Goal: Task Accomplishment & Management: Use online tool/utility

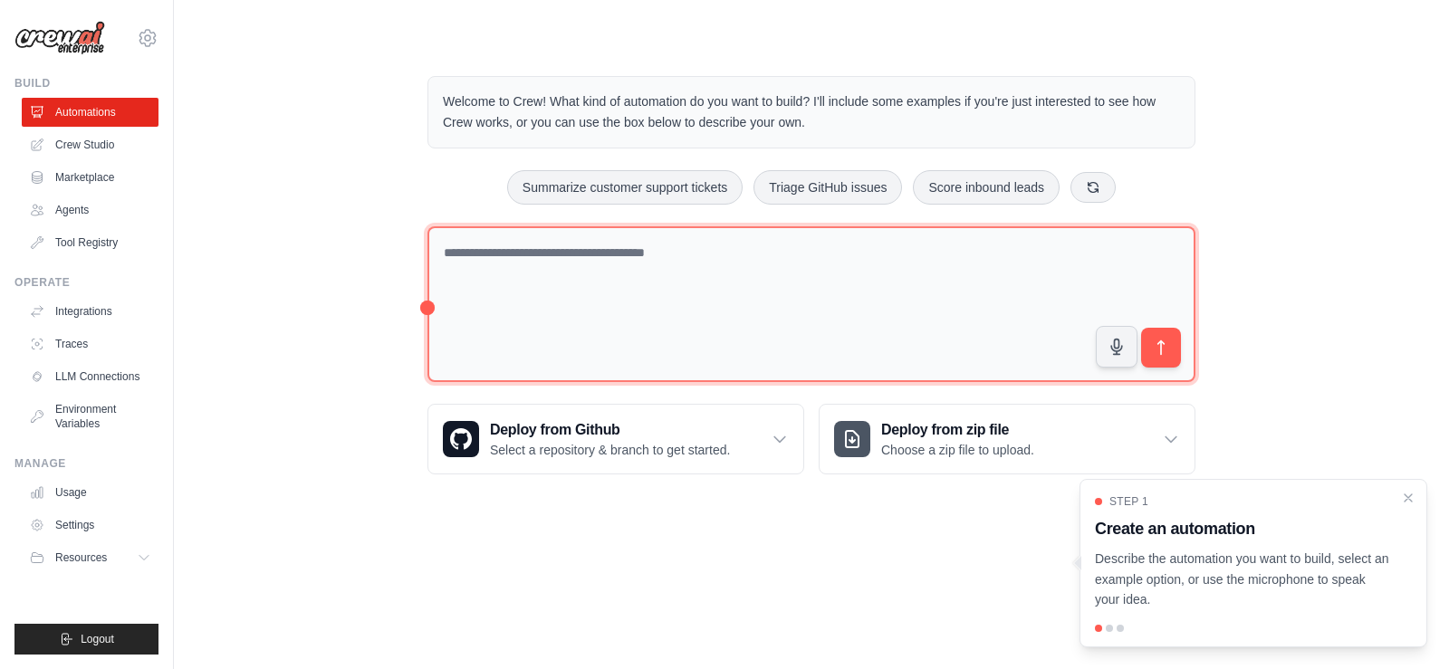
click at [787, 331] on textarea at bounding box center [811, 304] width 768 height 157
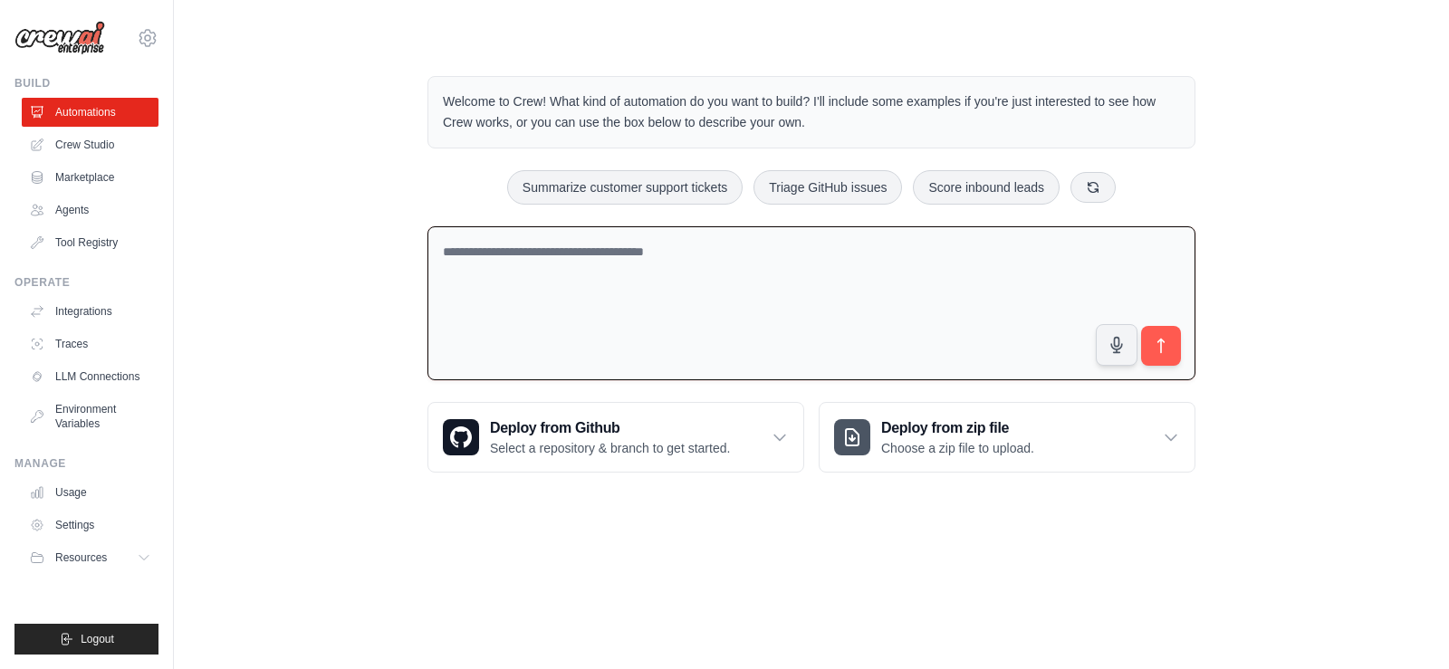
click at [297, 240] on div "Welcome to Crew! What kind of automation do you want to build? I'll include som…" at bounding box center [811, 274] width 1217 height 455
click at [86, 214] on link "Agents" at bounding box center [92, 210] width 137 height 29
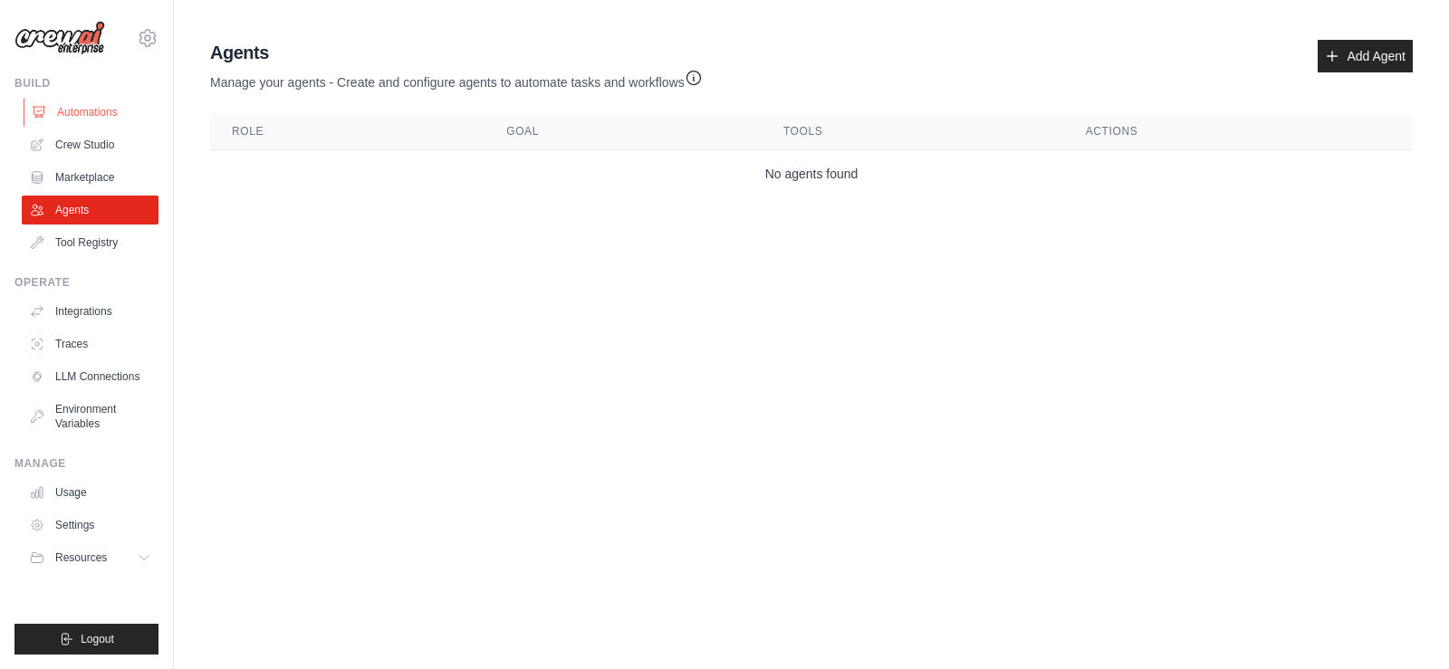
click at [139, 110] on link "Automations" at bounding box center [92, 112] width 137 height 29
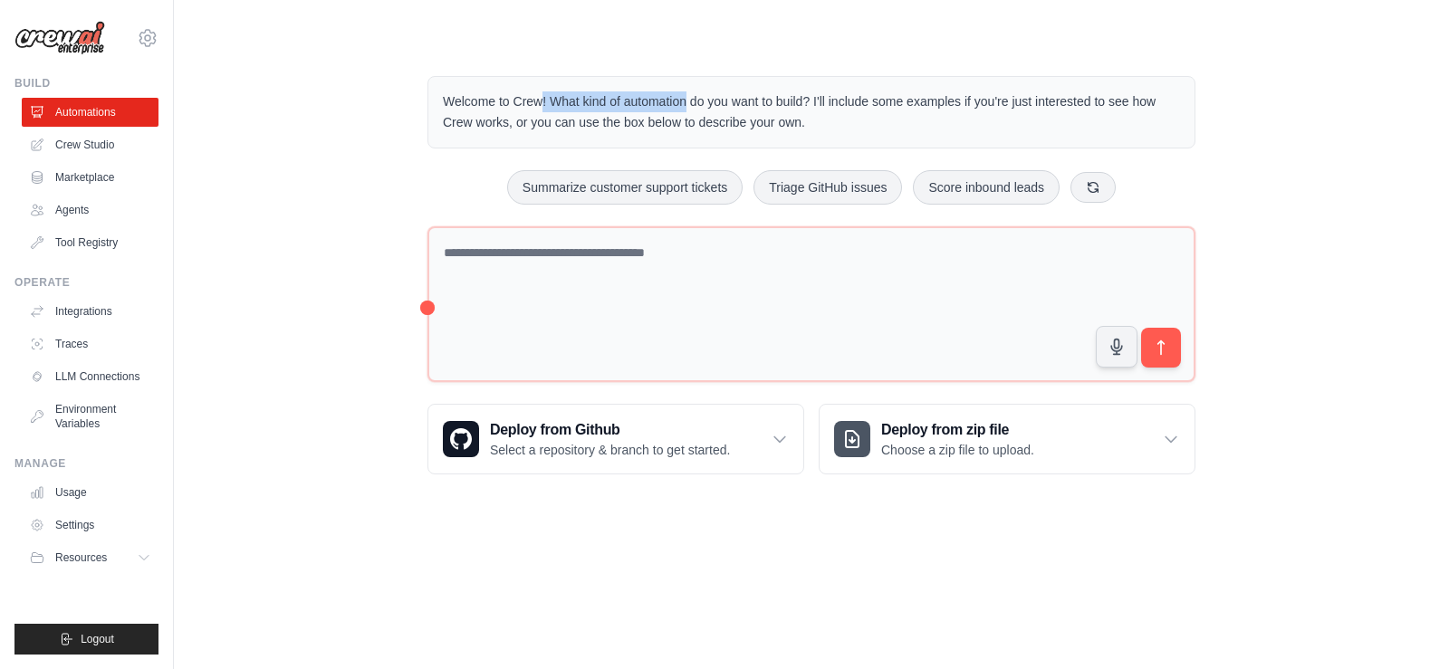
drag, startPoint x: 551, startPoint y: 99, endPoint x: 599, endPoint y: 99, distance: 48.9
click at [599, 99] on p "Welcome to Crew! What kind of automation do you want to build? I'll include som…" at bounding box center [811, 112] width 737 height 42
click at [610, 102] on p "Welcome to Crew! What kind of automation do you want to build? I'll include som…" at bounding box center [811, 112] width 737 height 42
click at [772, 445] on icon at bounding box center [780, 439] width 18 height 18
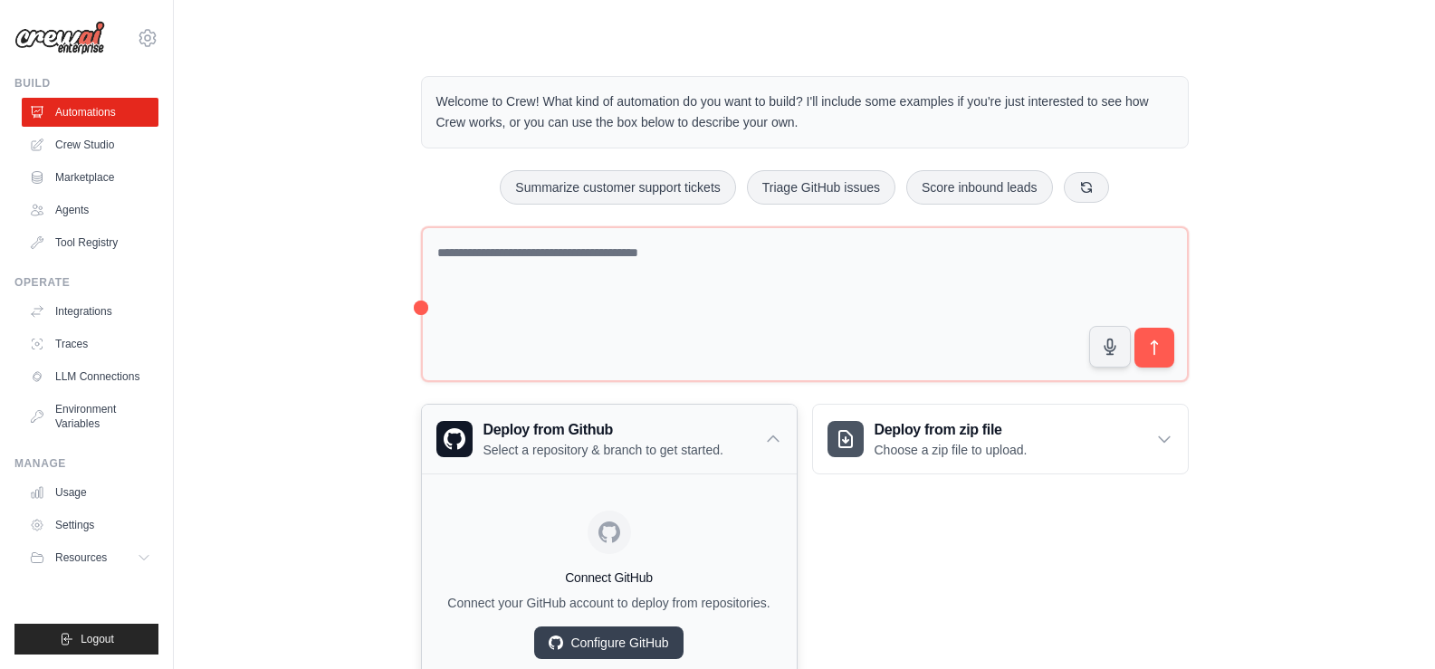
click at [772, 445] on icon at bounding box center [773, 439] width 18 height 18
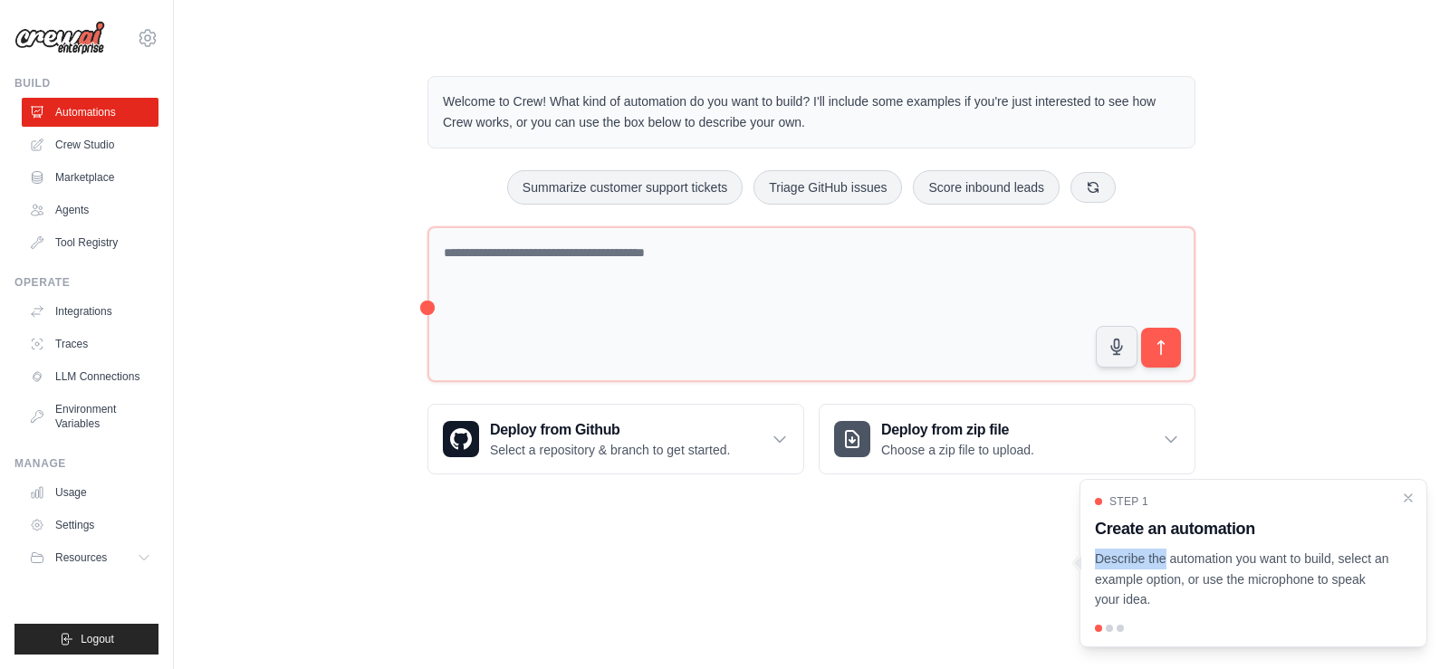
drag, startPoint x: 1294, startPoint y: 532, endPoint x: 1097, endPoint y: 556, distance: 198.0
click at [1097, 543] on div "Step 1 Create an automation Describe the automation you want to build, select a…" at bounding box center [1253, 552] width 317 height 116
click at [1119, 639] on div "Step 1 Create an automation Describe the automation you want to build, select a…" at bounding box center [1253, 563] width 348 height 168
click at [1119, 632] on div "Step 1 Create an automation Describe the automation you want to build, select a…" at bounding box center [1253, 563] width 348 height 168
click at [1402, 505] on div "Step 1 Create an automation Describe the automation you want to build, select a…" at bounding box center [1253, 552] width 317 height 116
